Goal: Information Seeking & Learning: Learn about a topic

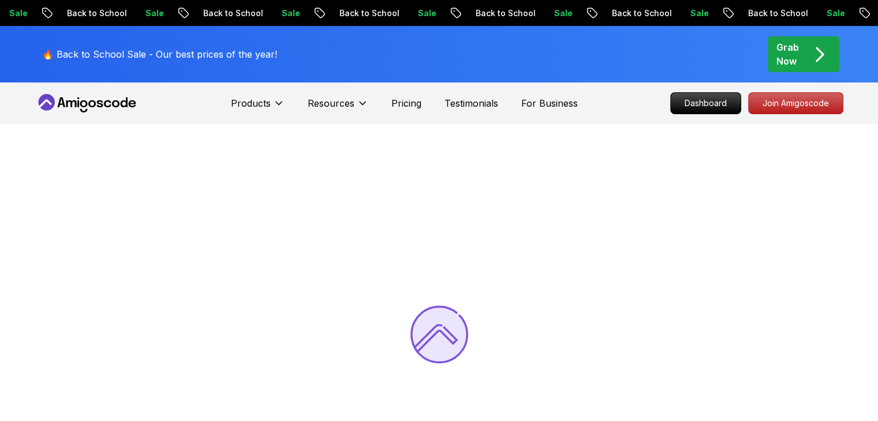
click at [567, 68] on div "🔥 Back to School Sale - Our best prices of the year! Grab Now" at bounding box center [439, 54] width 808 height 57
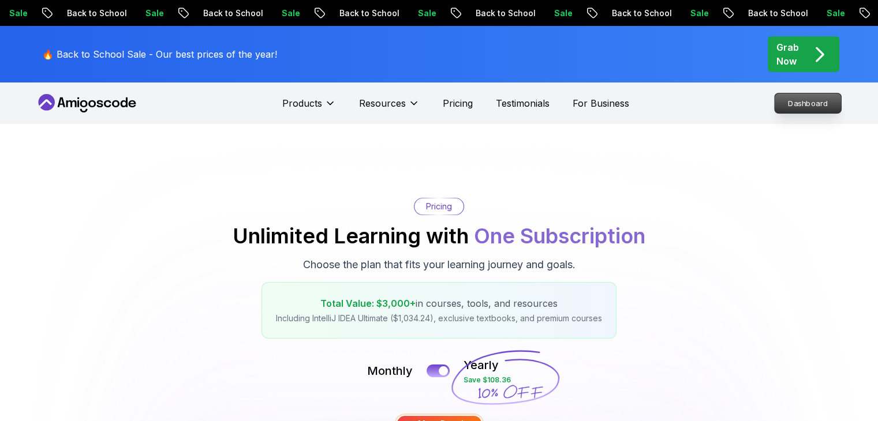
click at [786, 109] on p "Dashboard" at bounding box center [807, 103] width 66 height 20
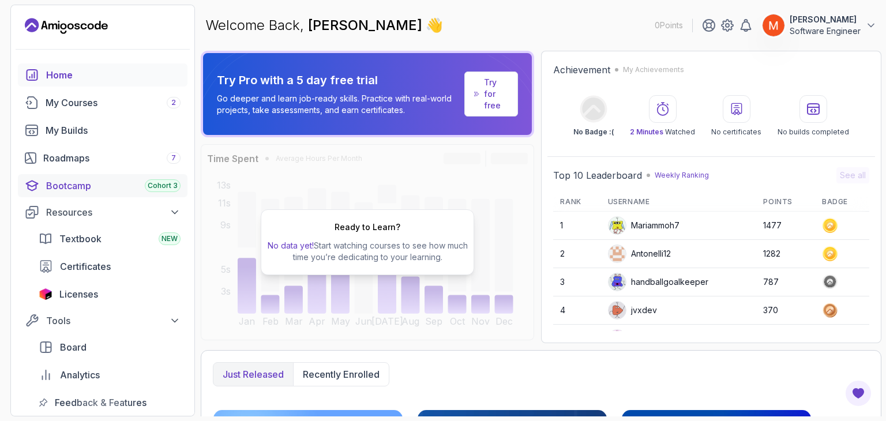
click at [120, 190] on div "Bootcamp Cohort 3" at bounding box center [113, 186] width 134 height 14
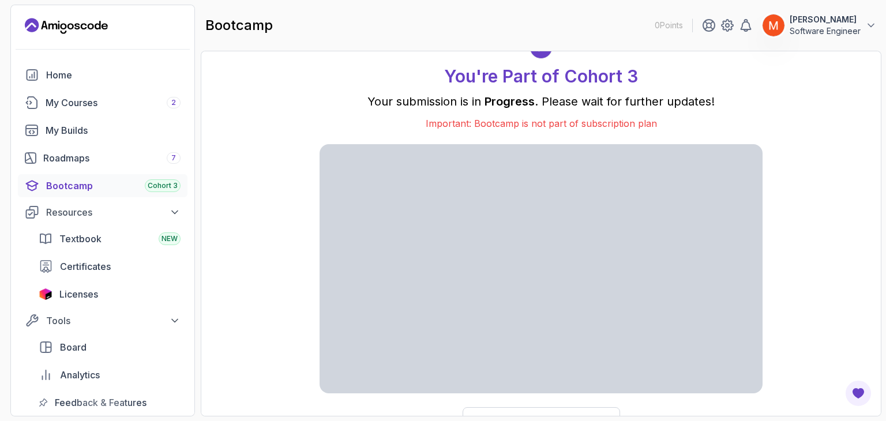
click at [877, 96] on section "0 Points [PERSON_NAME] Software Engineer Home My Courses 2 My Builds Roadmaps 7…" at bounding box center [443, 210] width 886 height 421
click at [838, 98] on div "You're Part of Cohort 3 Your submission is in Progress . Please wait for furthe…" at bounding box center [541, 234] width 657 height 342
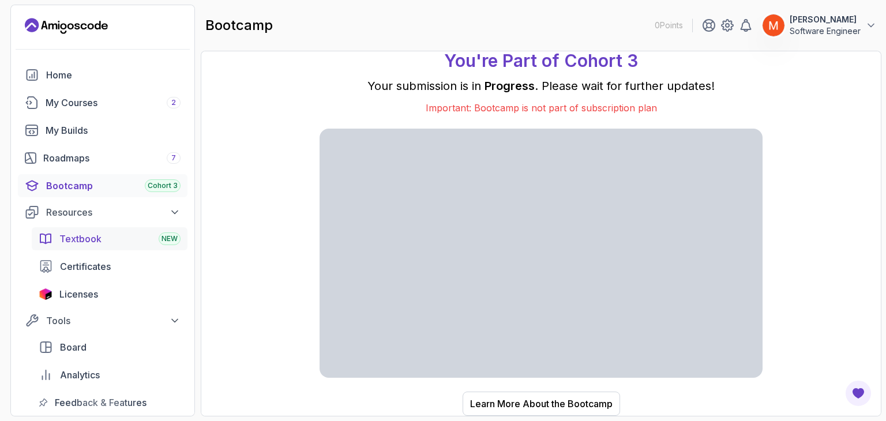
click at [122, 238] on div "Textbook NEW" at bounding box center [119, 239] width 121 height 14
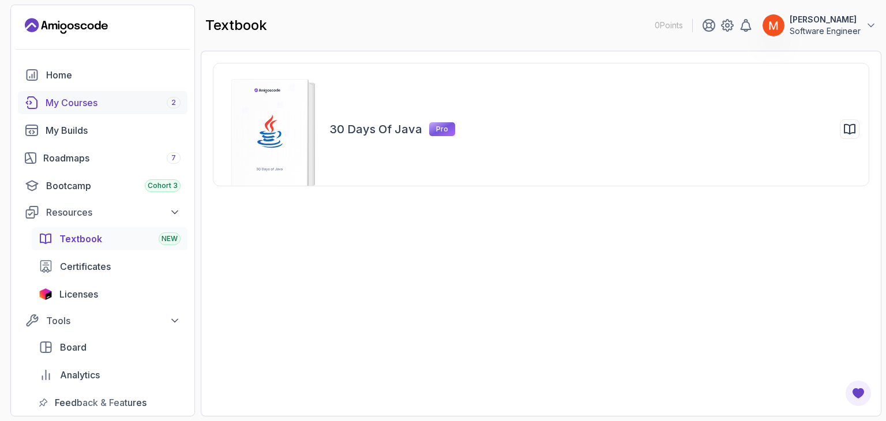
click at [115, 102] on div "My Courses 2" at bounding box center [113, 103] width 135 height 14
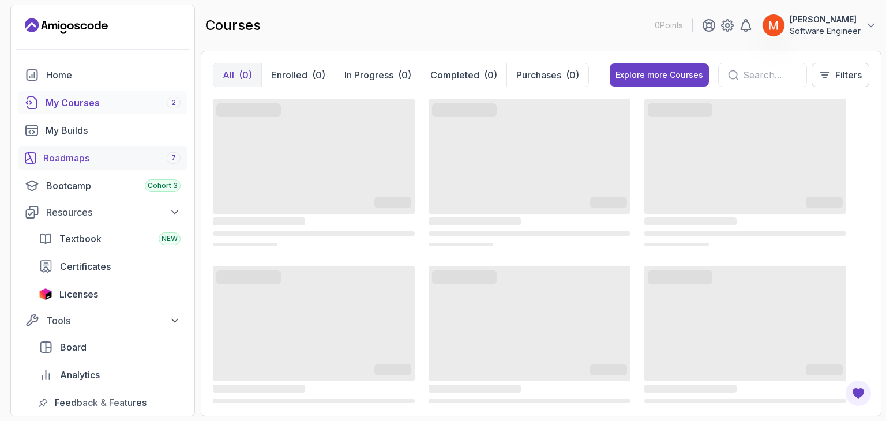
click at [76, 153] on div "Roadmaps 7" at bounding box center [111, 158] width 137 height 14
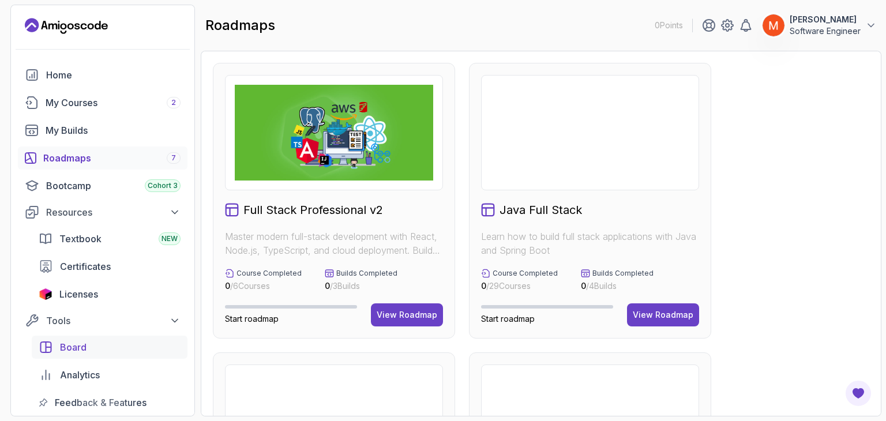
click at [87, 344] on div "Board" at bounding box center [120, 347] width 121 height 14
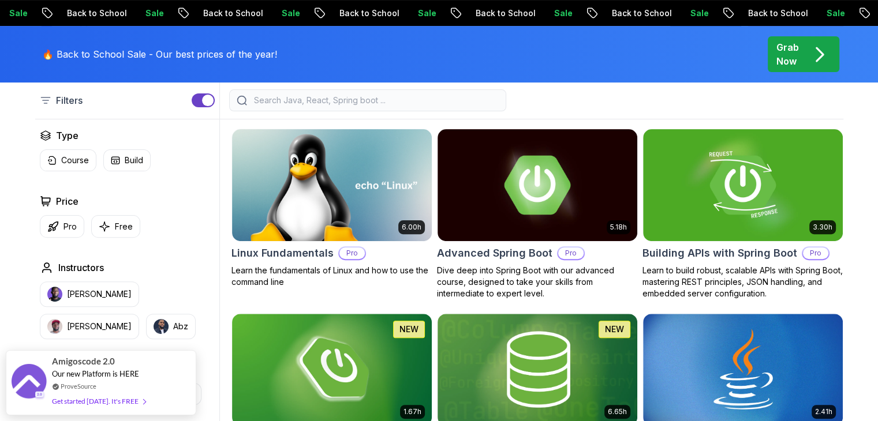
click at [215, 208] on div "Type Course Build Price Pro Free Instructors Nelson Djalo Richard Abz Duration …" at bounding box center [127, 347] width 184 height 437
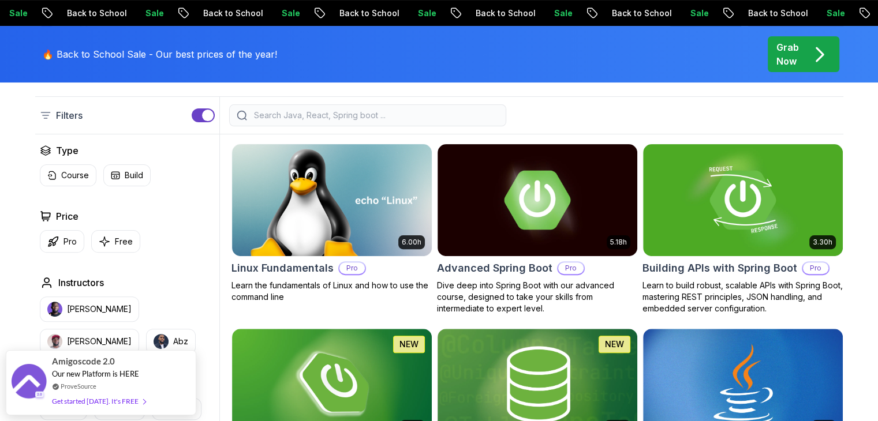
scroll to position [299, 0]
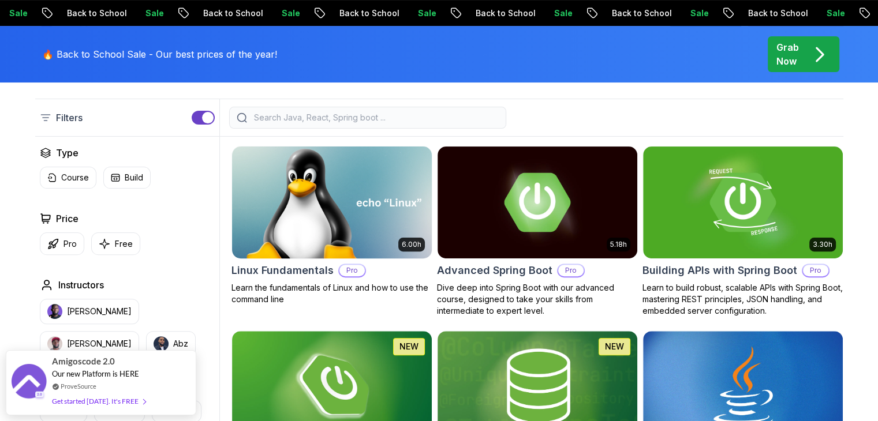
click at [287, 264] on h2 "Linux Fundamentals" at bounding box center [282, 271] width 102 height 16
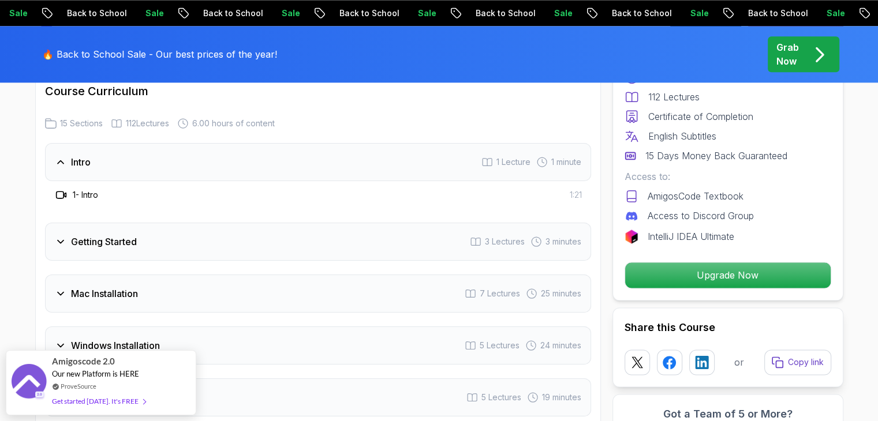
scroll to position [1542, 0]
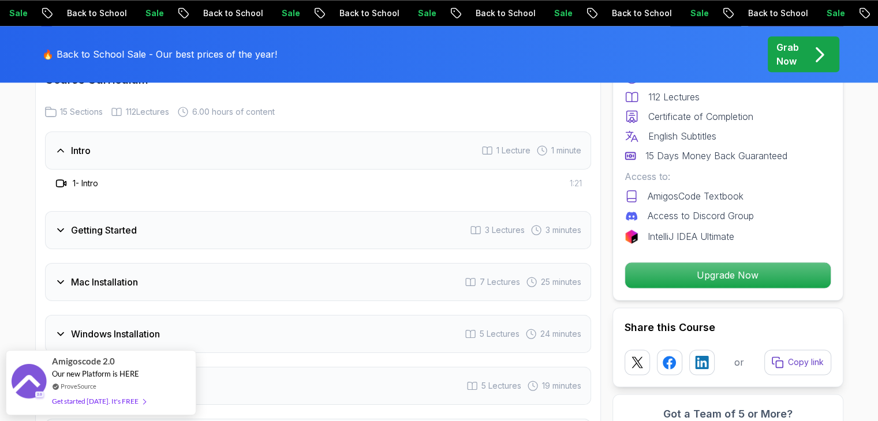
click at [424, 267] on div "Mac Installation 7 Lectures 25 minutes" at bounding box center [318, 282] width 546 height 38
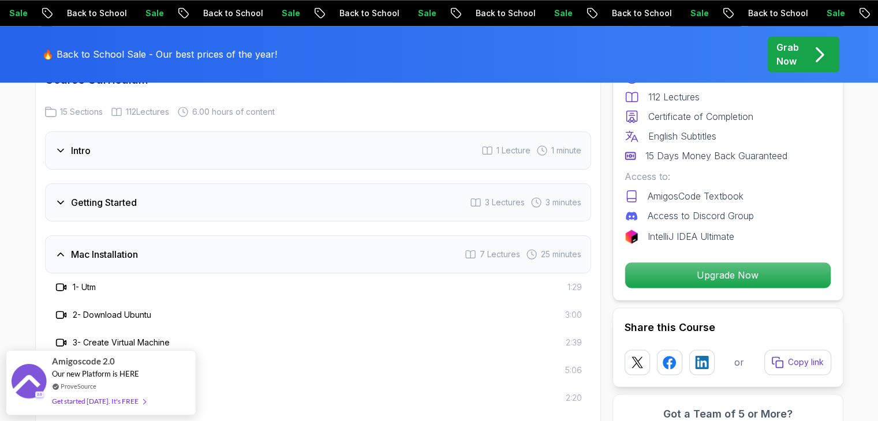
click at [275, 199] on div "Getting Started 3 Lectures 3 minutes" at bounding box center [318, 202] width 546 height 38
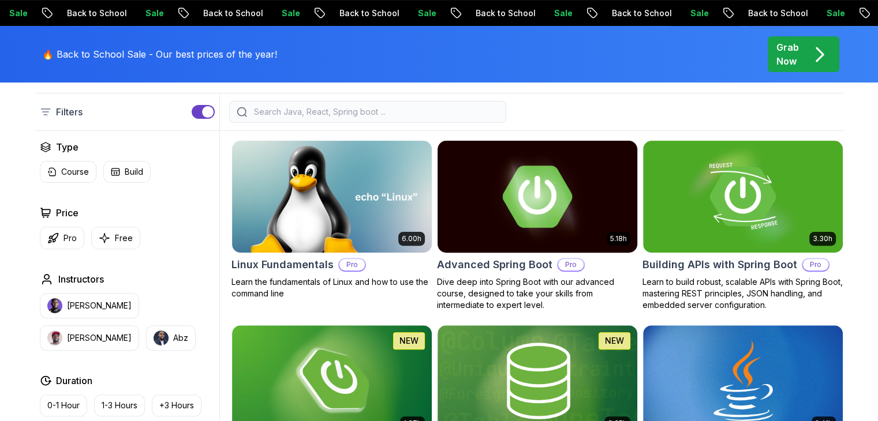
scroll to position [299, 0]
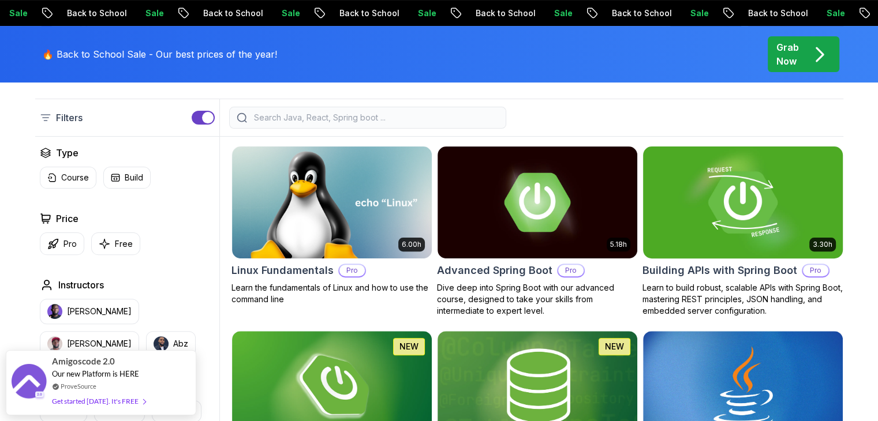
click at [709, 256] on img at bounding box center [742, 202] width 209 height 117
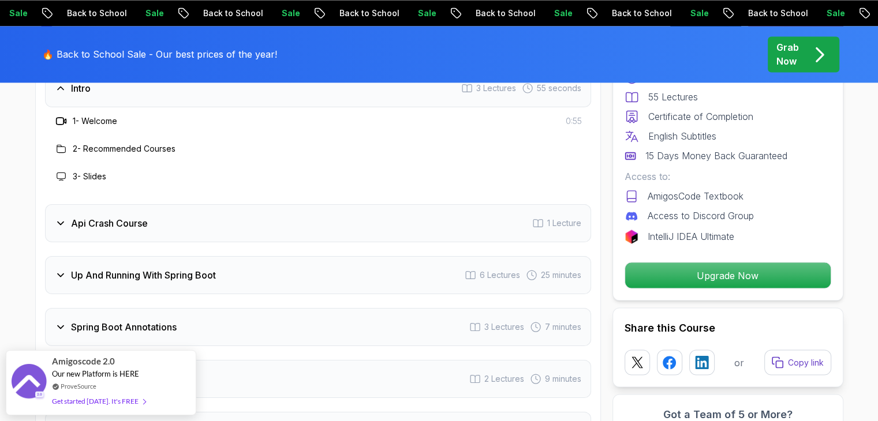
scroll to position [1989, 0]
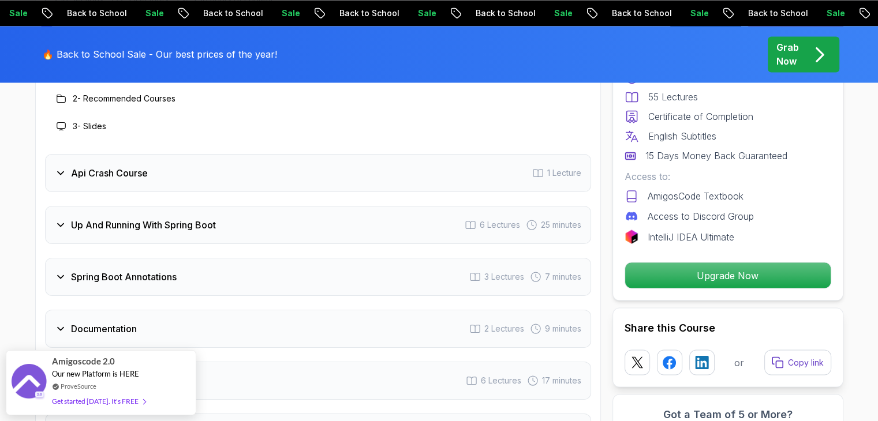
click at [542, 154] on div "Api Crash Course 1 Lecture" at bounding box center [318, 173] width 546 height 38
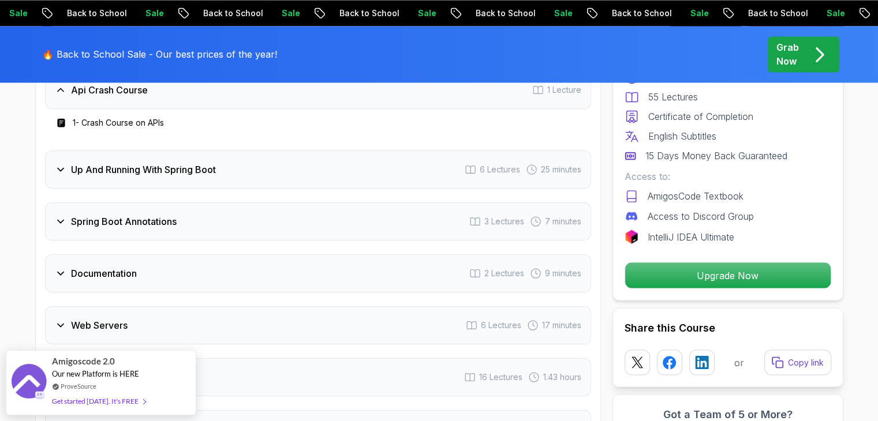
click at [496, 158] on div "Up And Running With Spring Boot 6 Lectures 25 minutes" at bounding box center [318, 170] width 546 height 38
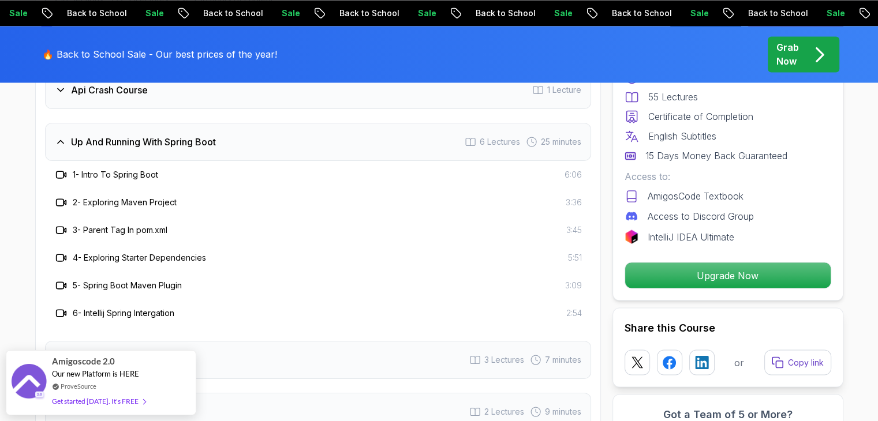
click at [418, 223] on div "3 - Parent Tag In pom.xml 3:45" at bounding box center [317, 230] width 527 height 14
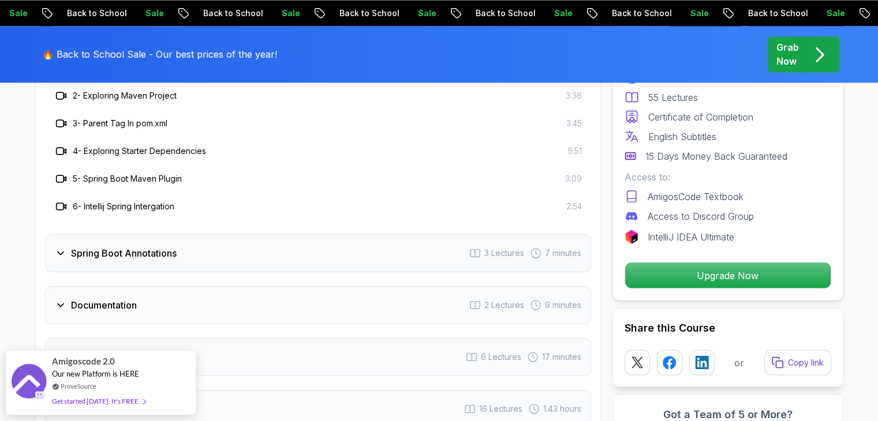
scroll to position [2105, 0]
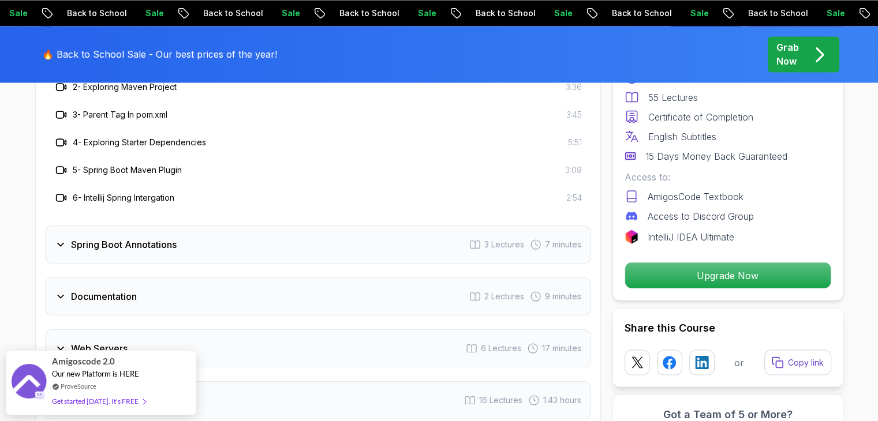
click at [418, 226] on div "Spring Boot Annotations 3 Lectures 7 minutes" at bounding box center [318, 245] width 546 height 38
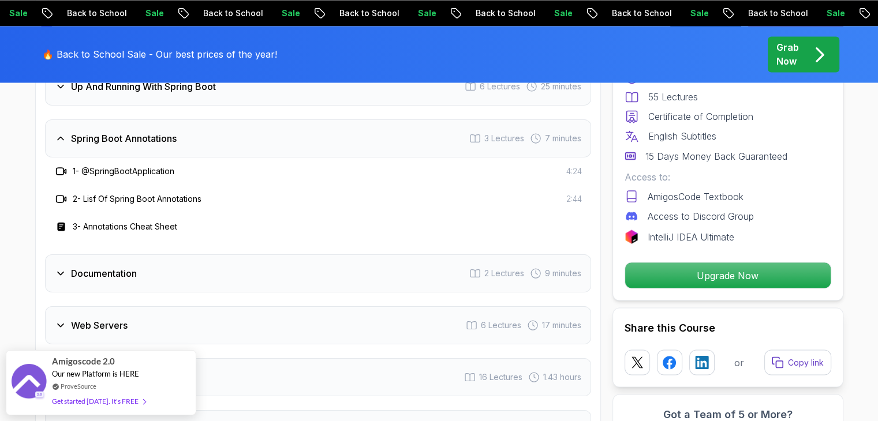
scroll to position [2036, 0]
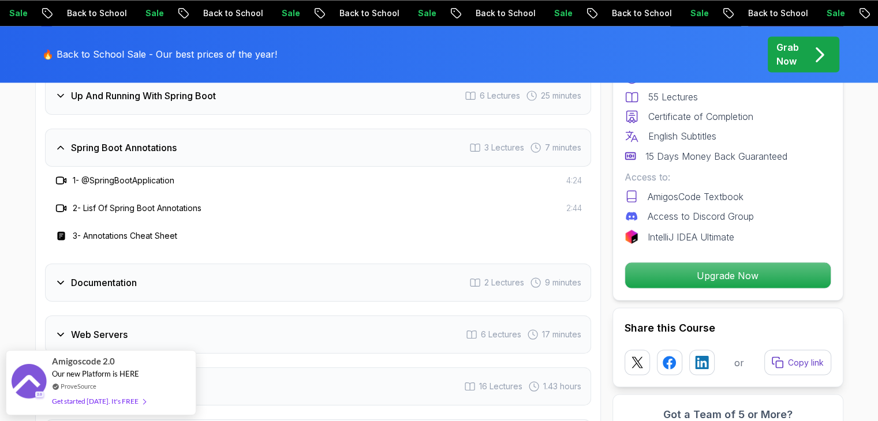
click at [418, 229] on div "3 - Annotations Cheat Sheet" at bounding box center [317, 236] width 527 height 14
click at [420, 264] on div "Documentation 2 Lectures 9 minutes" at bounding box center [318, 283] width 546 height 38
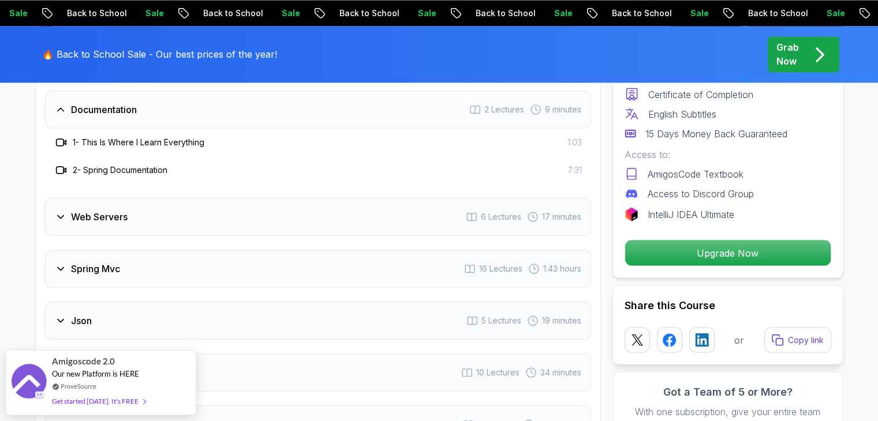
scroll to position [2128, 0]
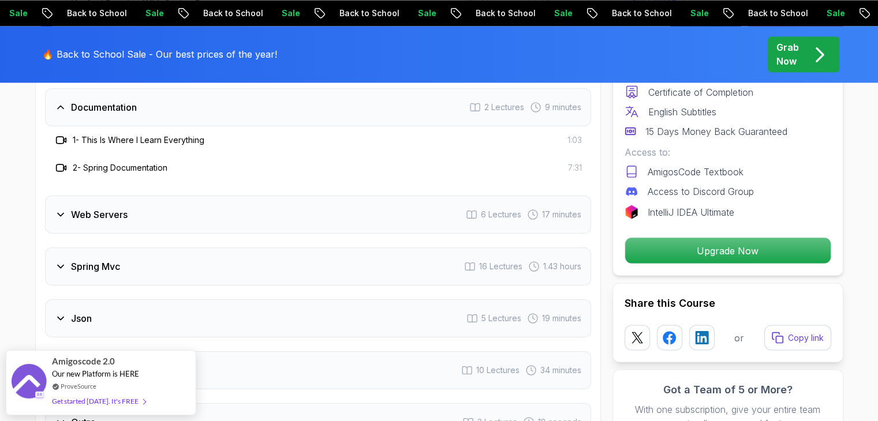
drag, startPoint x: 420, startPoint y: 217, endPoint x: 428, endPoint y: 206, distance: 13.6
click at [428, 206] on div "Intro 3 Lectures 55 seconds Api Crash Course 1 Lecture Up And Running With Spri…" at bounding box center [318, 161] width 546 height 561
click at [428, 206] on div "Web Servers 6 Lectures 17 minutes" at bounding box center [318, 215] width 546 height 38
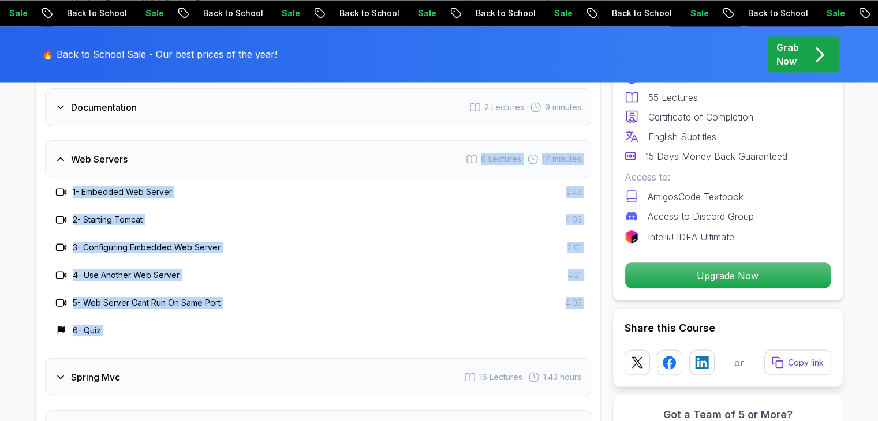
click at [428, 206] on div "2 - Starting Tomcat 4:03" at bounding box center [318, 220] width 546 height 28
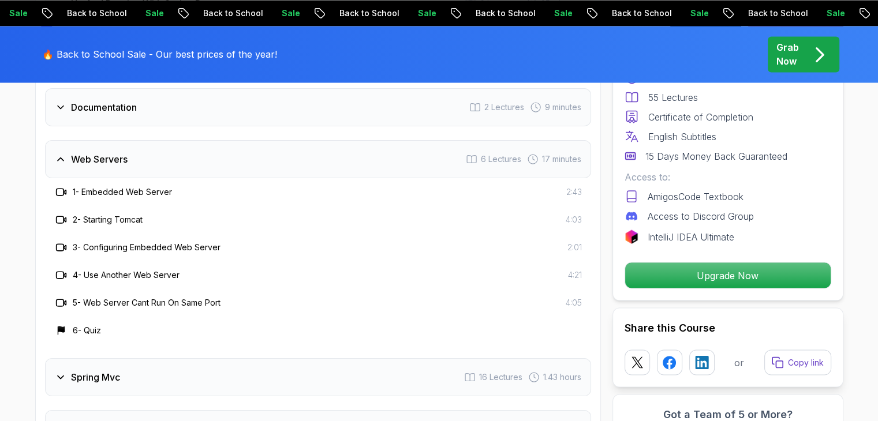
click at [424, 185] on div "1 - Embedded Web Server 2:43" at bounding box center [317, 192] width 527 height 14
click at [339, 329] on div "Intro 3 Lectures 55 seconds Api Crash Course 1 Lecture Up And Running With Spri…" at bounding box center [318, 217] width 546 height 672
click at [335, 358] on div "Spring Mvc 16 Lectures 1.43 hours" at bounding box center [318, 377] width 546 height 38
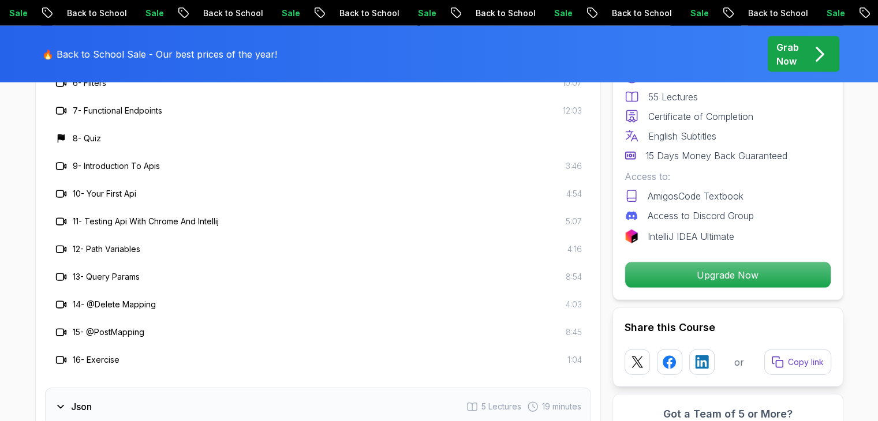
scroll to position [2428, 0]
click at [337, 387] on div "Json 5 Lectures 19 minutes" at bounding box center [318, 406] width 546 height 38
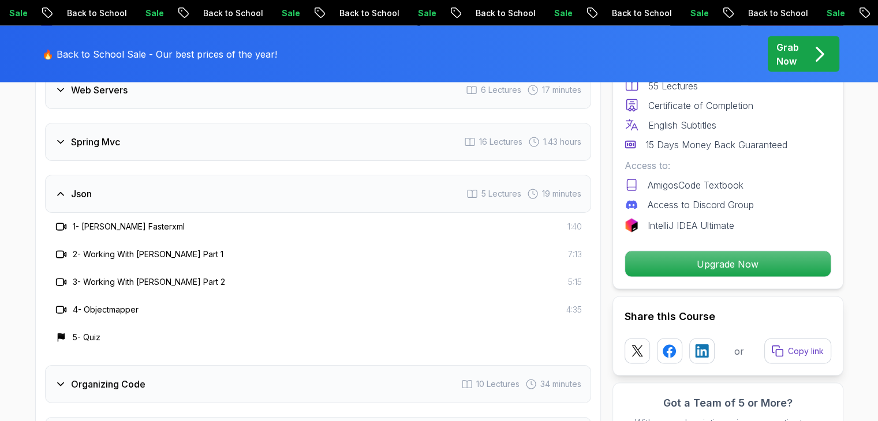
scroll to position [2197, 0]
click at [372, 175] on div "Json 5 Lectures 19 minutes" at bounding box center [318, 194] width 546 height 38
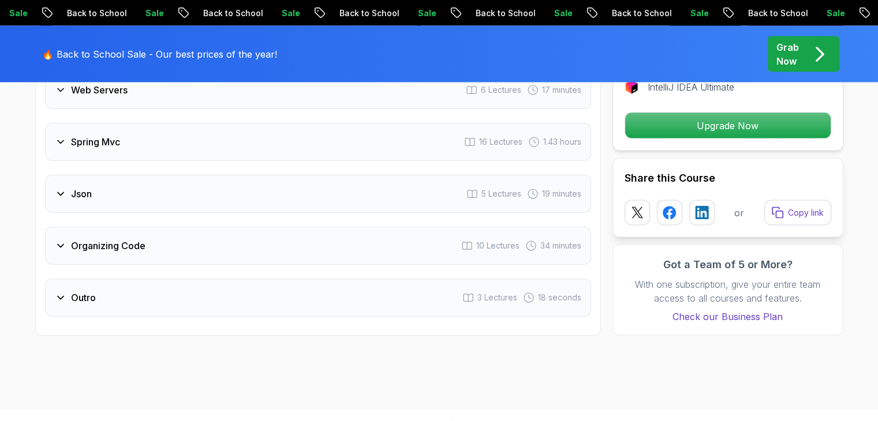
click at [370, 227] on div "Organizing Code 10 Lectures 34 minutes" at bounding box center [318, 246] width 546 height 38
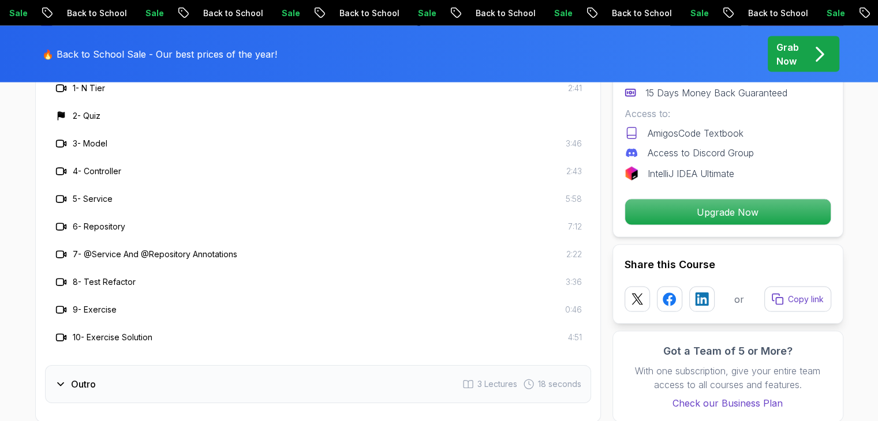
scroll to position [2359, 0]
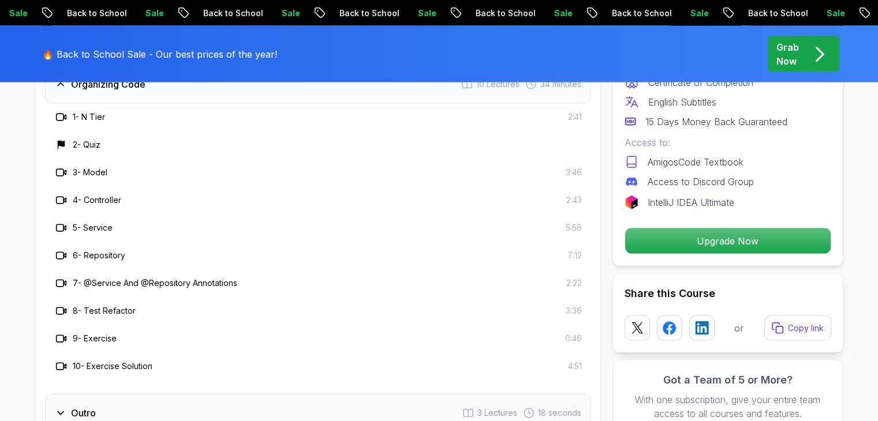
click at [282, 394] on div "Outro 3 Lectures 18 seconds" at bounding box center [318, 413] width 546 height 38
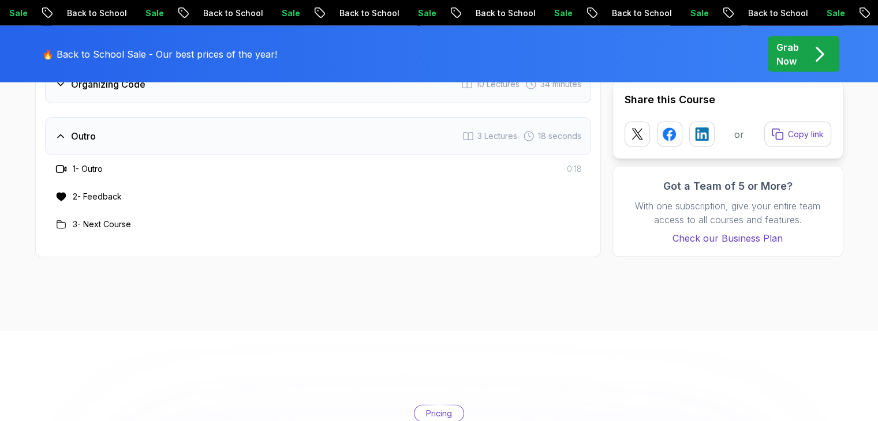
click at [276, 155] on div "1 - Outro 0:18" at bounding box center [318, 169] width 546 height 28
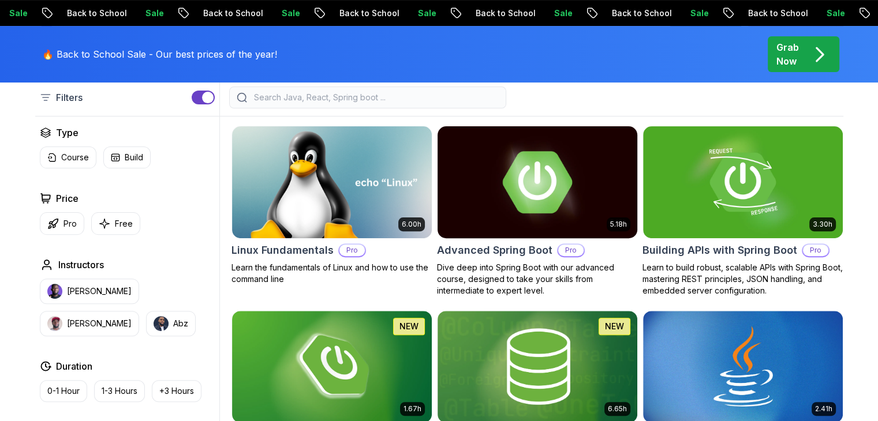
scroll to position [299, 0]
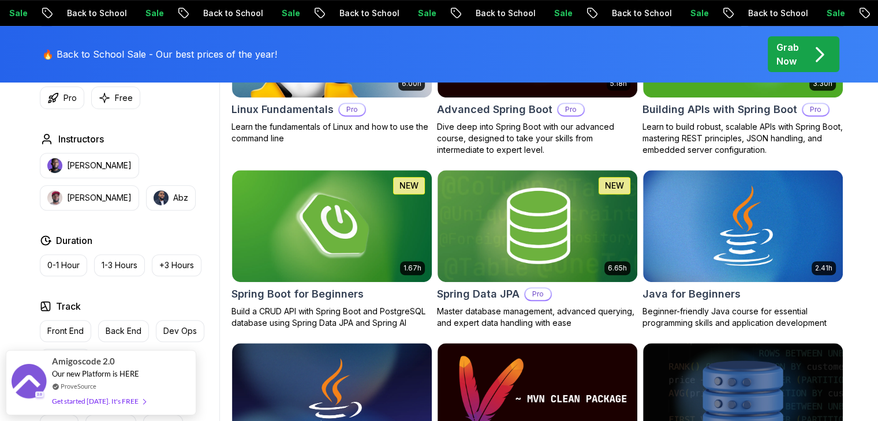
scroll to position [460, 0]
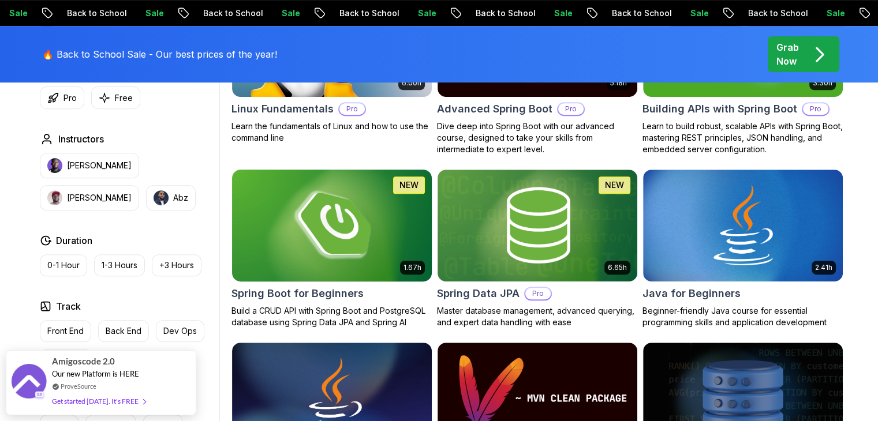
click at [361, 280] on img at bounding box center [331, 225] width 209 height 117
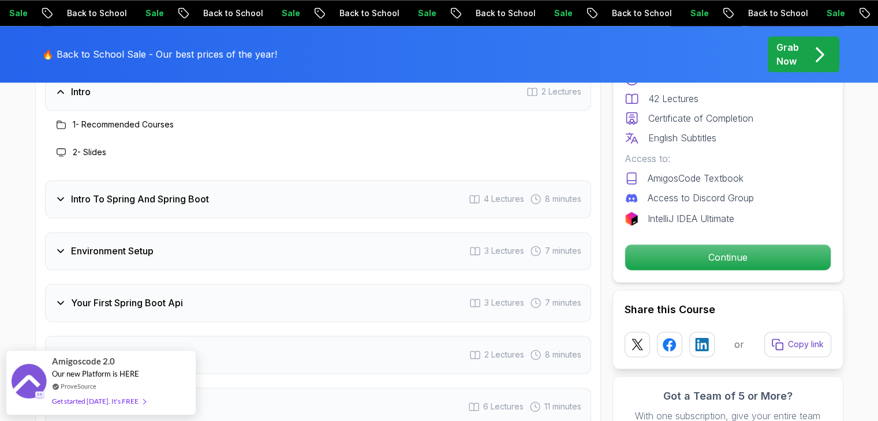
scroll to position [1496, 0]
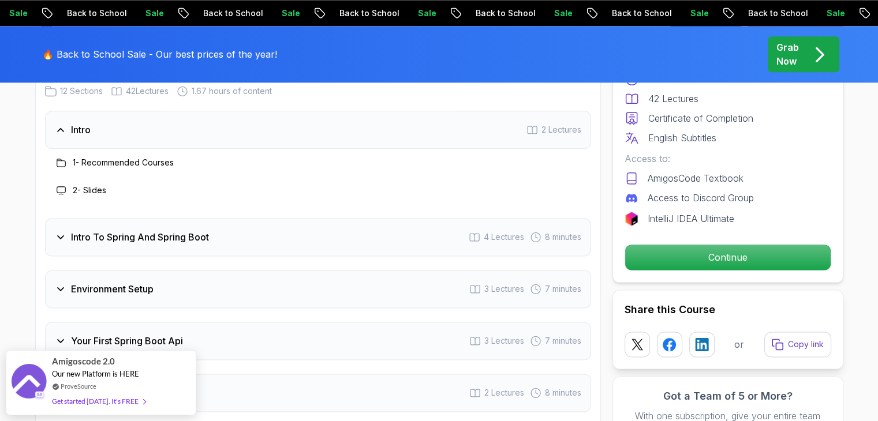
click at [436, 131] on div "Intro 2 Lectures" at bounding box center [318, 130] width 546 height 38
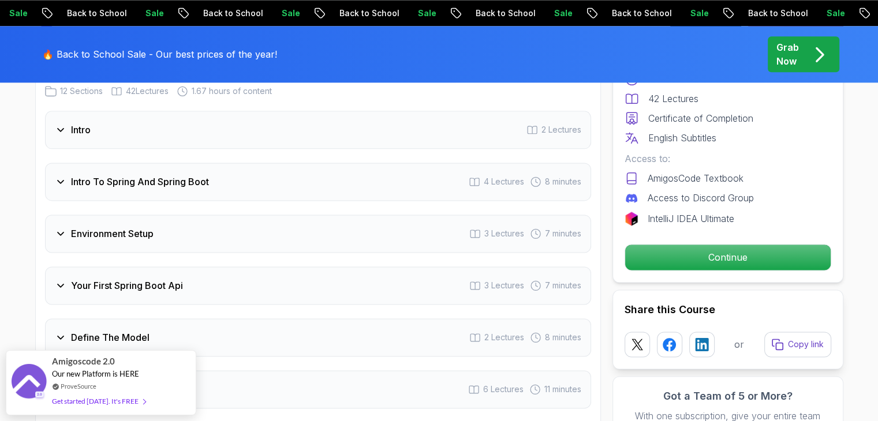
click at [428, 163] on div "Intro To Spring And Spring Boot 4 Lectures 8 minutes" at bounding box center [318, 182] width 546 height 38
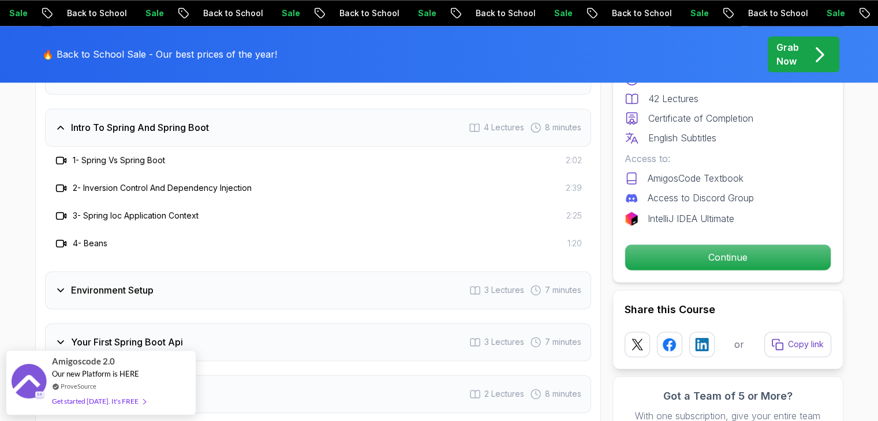
scroll to position [1565, 0]
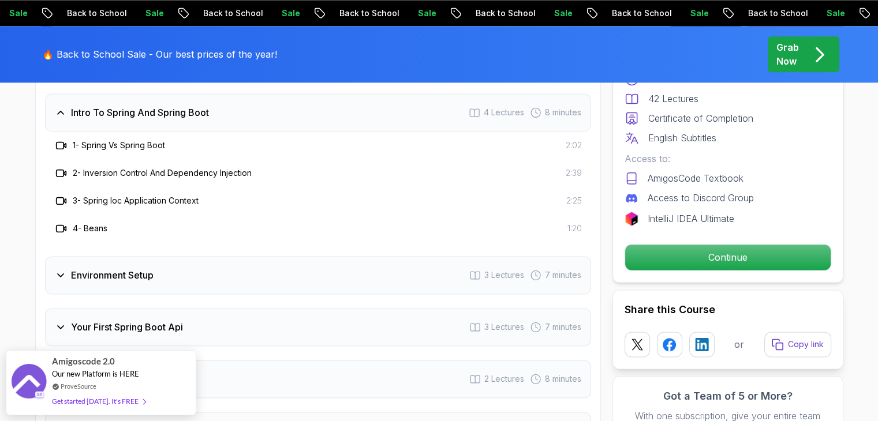
click at [428, 166] on div "2 - Inversion Control And Dependency Injection 2:39" at bounding box center [317, 173] width 527 height 14
click at [413, 256] on div "Environment Setup 3 Lectures 7 minutes" at bounding box center [318, 275] width 546 height 38
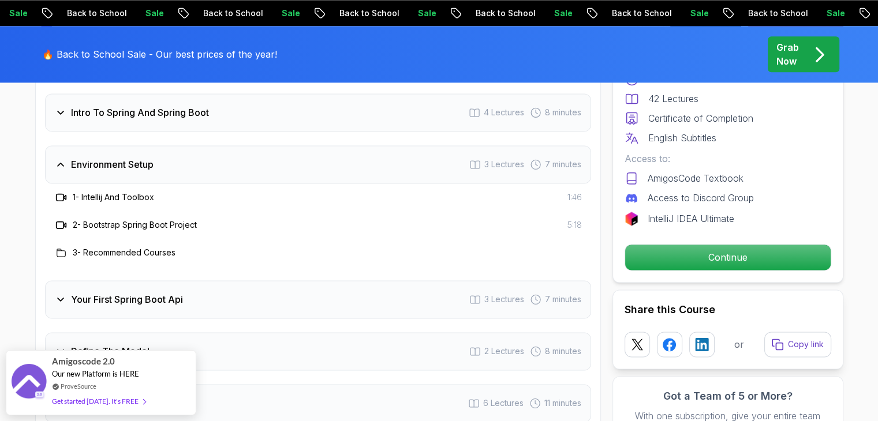
click at [403, 280] on div "Your First Spring Boot Api 3 Lectures 7 minutes" at bounding box center [318, 299] width 546 height 38
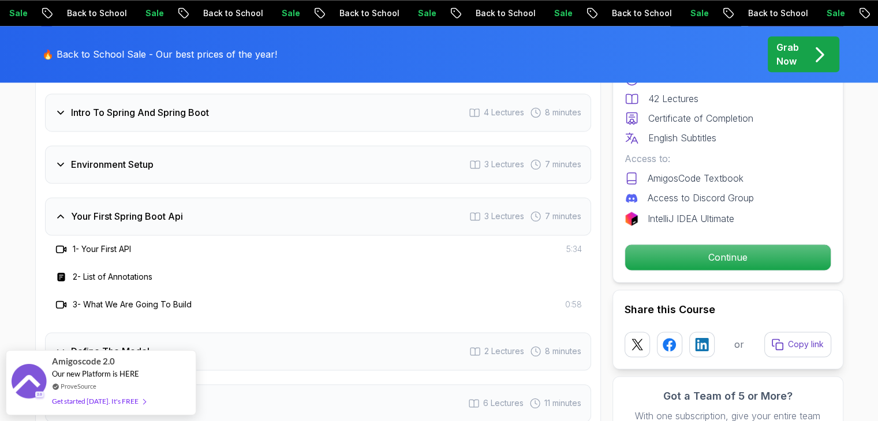
click at [407, 270] on div "2 - List of Annotations" at bounding box center [317, 277] width 527 height 14
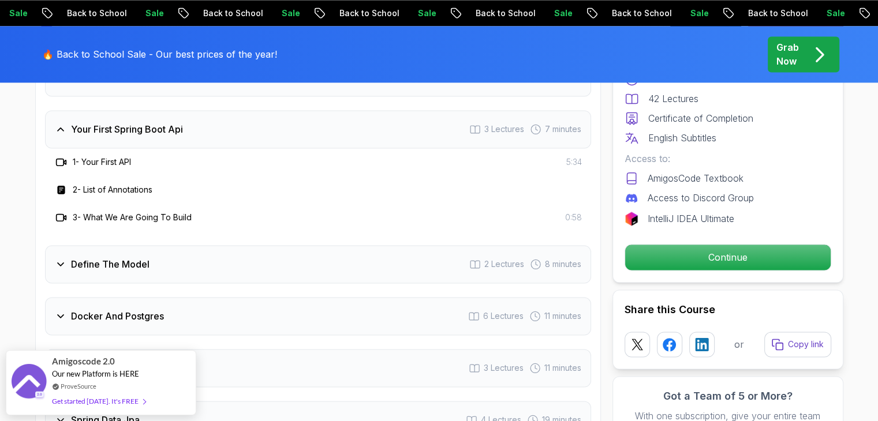
scroll to position [1658, 0]
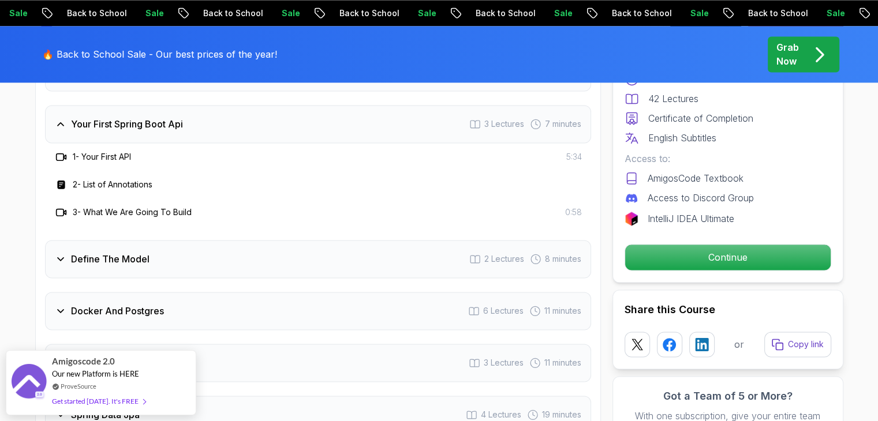
click at [325, 143] on div "1 - Your First API 5:34" at bounding box center [318, 157] width 546 height 28
click at [293, 261] on div "Intro 2 Lectures Intro To Spring And Spring Boot 4 Lectures 8 minutes Environme…" at bounding box center [318, 295] width 546 height 692
click at [300, 248] on div "Define The Model 2 Lectures 8 minutes" at bounding box center [318, 259] width 546 height 38
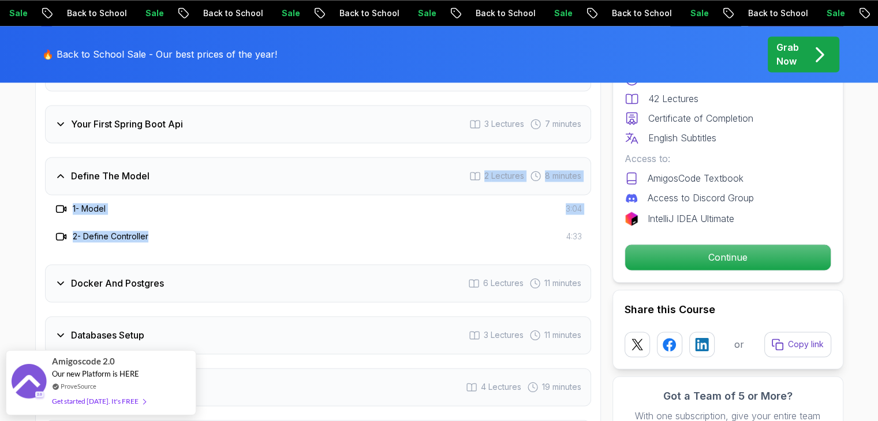
drag, startPoint x: 321, startPoint y: 223, endPoint x: 336, endPoint y: 153, distance: 70.8
click at [336, 157] on div "Define The Model 2 Lectures 8 minutes 1 - Model 3:04 2 - Define Controller 4:33" at bounding box center [318, 203] width 546 height 93
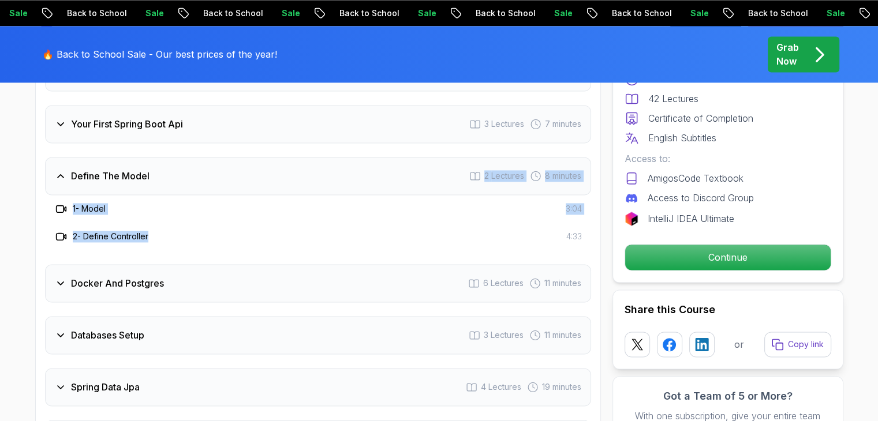
click at [336, 157] on div "Define The Model 2 Lectures 8 minutes" at bounding box center [318, 176] width 546 height 38
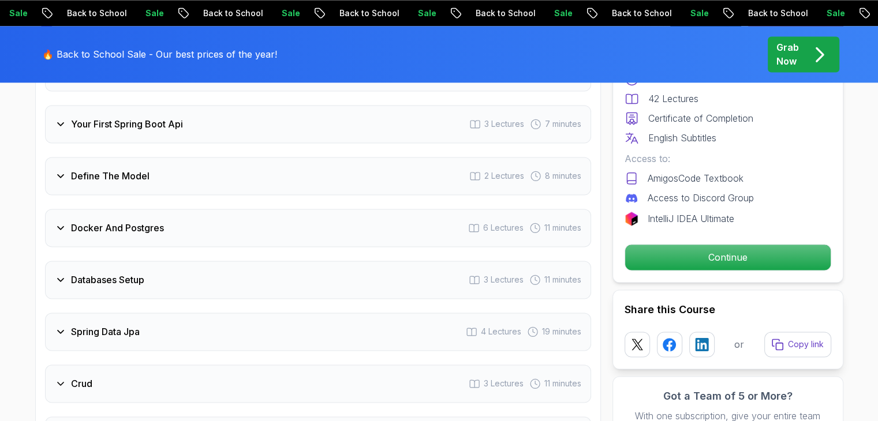
click at [308, 231] on div "Intro 2 Lectures Intro To Spring And Spring Boot 4 Lectures 8 minutes Environme…" at bounding box center [318, 253] width 546 height 609
click at [305, 222] on div "Docker And Postgres 6 Lectures 11 minutes" at bounding box center [318, 228] width 546 height 38
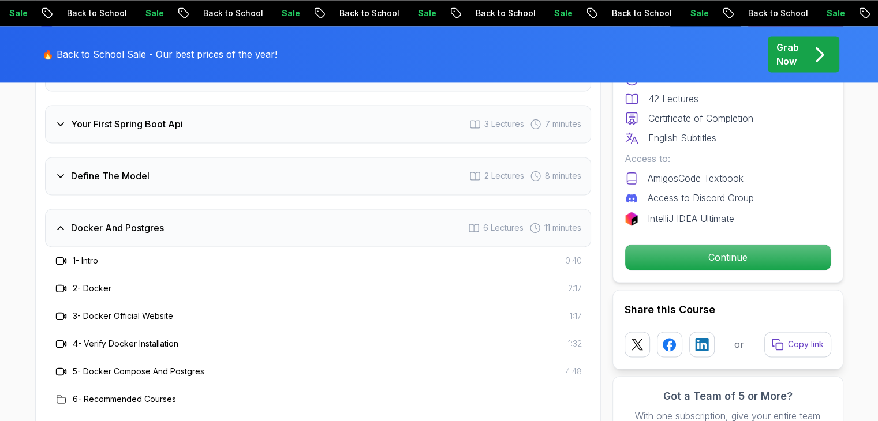
click at [302, 247] on div "1 - Intro 0:40" at bounding box center [318, 261] width 546 height 28
click at [321, 209] on div "Docker And Postgres 6 Lectures 11 minutes" at bounding box center [318, 228] width 546 height 38
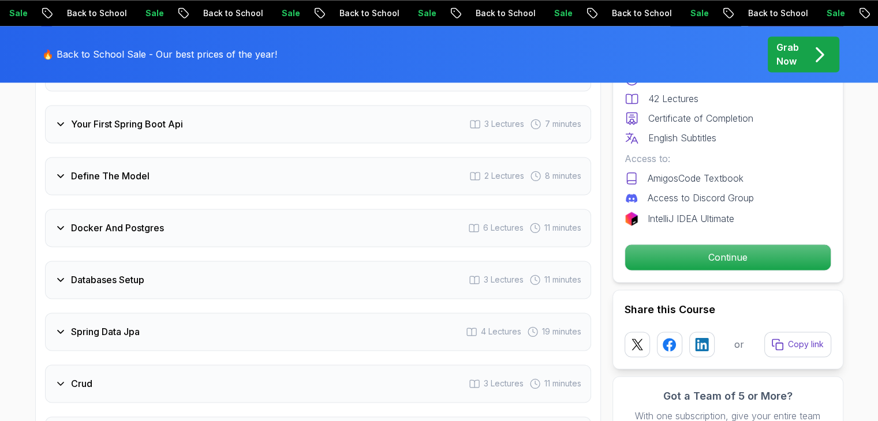
click at [295, 261] on div "Databases Setup 3 Lectures 11 minutes" at bounding box center [318, 280] width 546 height 38
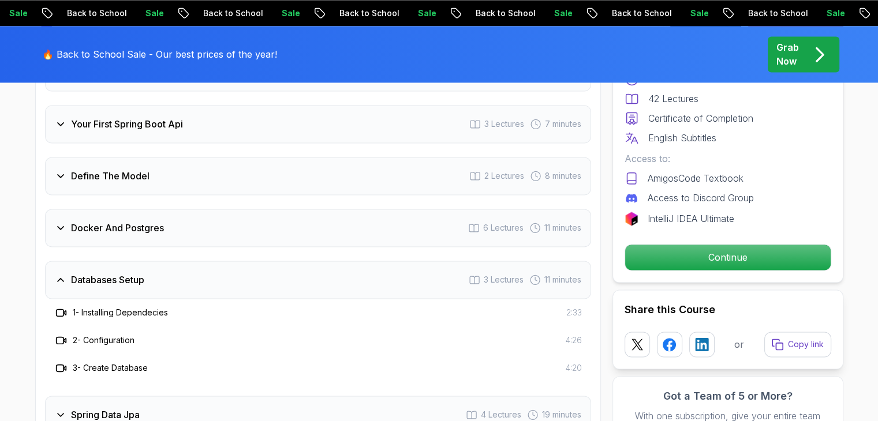
click at [290, 278] on div "Databases Setup 3 Lectures 11 minutes" at bounding box center [318, 280] width 546 height 38
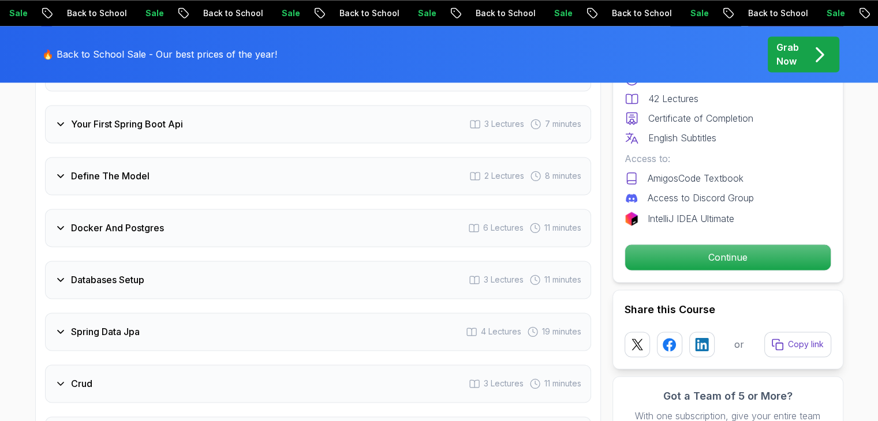
click at [283, 317] on div "Spring Data Jpa 4 Lectures 19 minutes" at bounding box center [318, 332] width 546 height 38
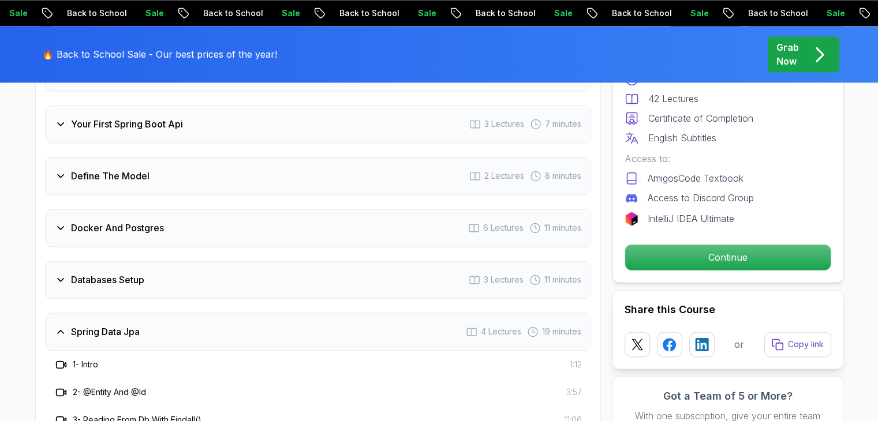
click at [277, 358] on div "1 - Intro 1:12" at bounding box center [317, 365] width 527 height 14
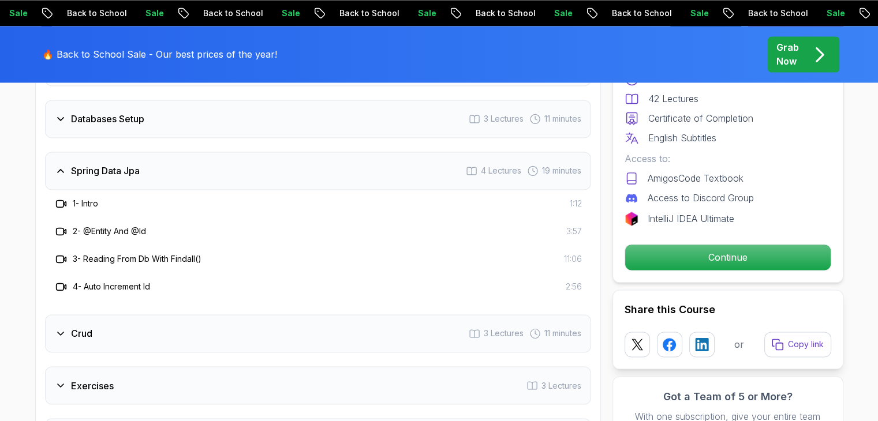
scroll to position [1819, 0]
click at [289, 160] on div "Spring Data Jpa 4 Lectures 19 minutes" at bounding box center [318, 170] width 546 height 38
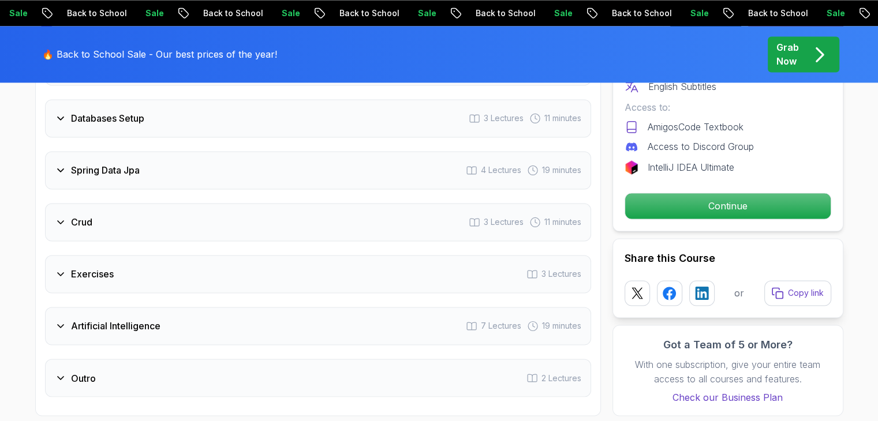
click at [273, 203] on div "Crud 3 Lectures 11 minutes" at bounding box center [318, 222] width 546 height 38
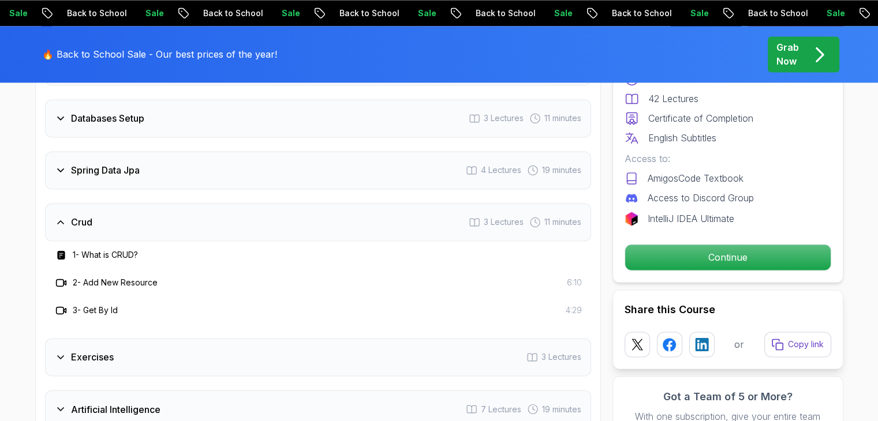
click at [273, 203] on div "Crud 3 Lectures 11 minutes" at bounding box center [318, 222] width 546 height 38
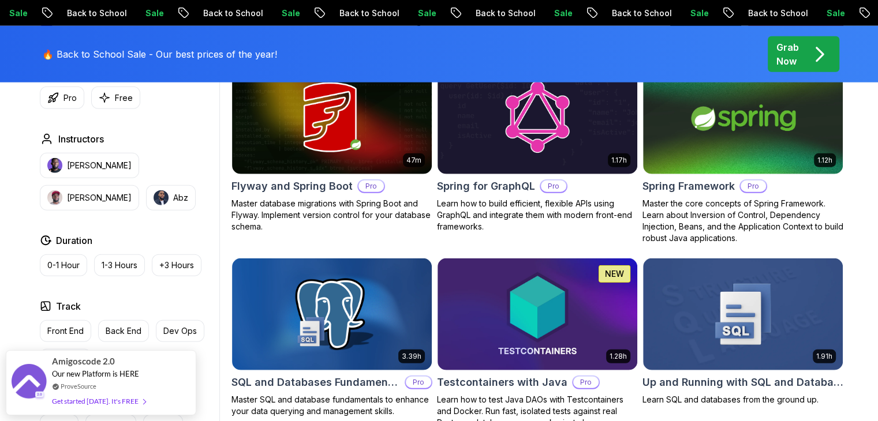
scroll to position [2950, 0]
